Goal: Transaction & Acquisition: Purchase product/service

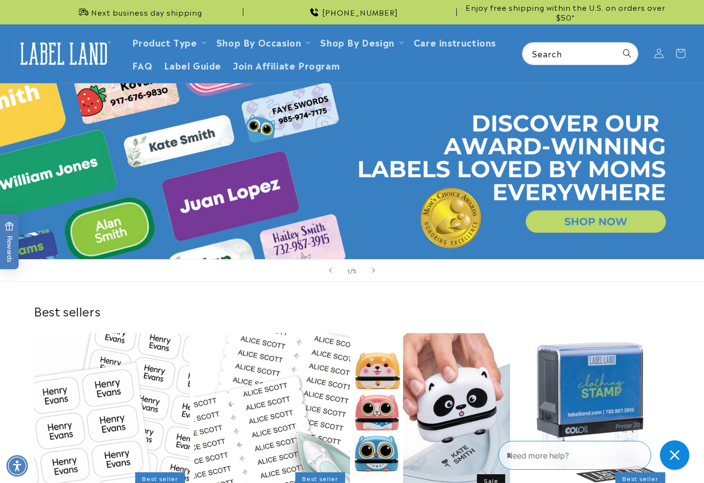
click at [581, 221] on link "Open this option" at bounding box center [352, 171] width 704 height 176
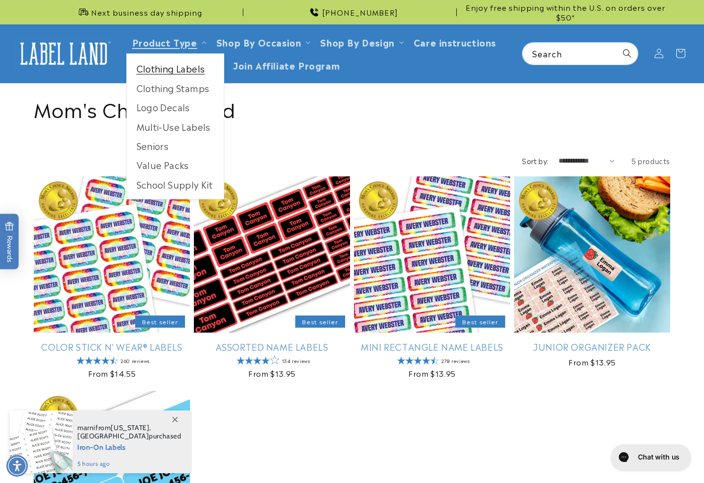
click at [164, 71] on link "Clothing Labels" at bounding box center [175, 68] width 97 height 19
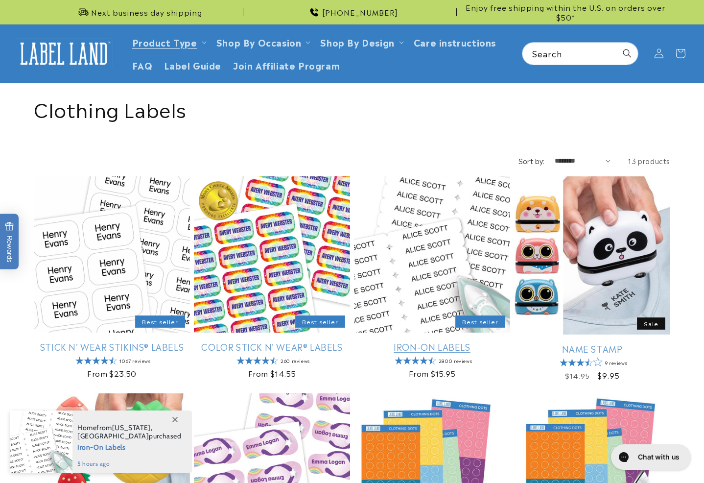
click at [471, 341] on link "Iron-On Labels" at bounding box center [432, 346] width 156 height 11
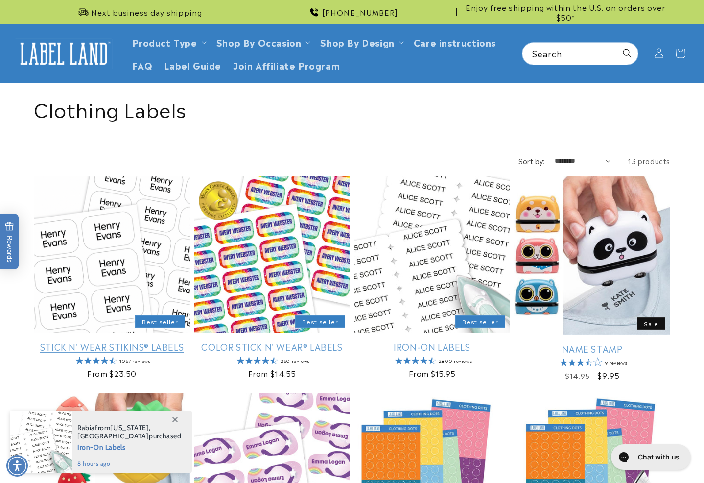
click at [151, 341] on link "Stick N' Wear Stikins® Labels" at bounding box center [112, 346] width 156 height 11
